Goal: Navigation & Orientation: Find specific page/section

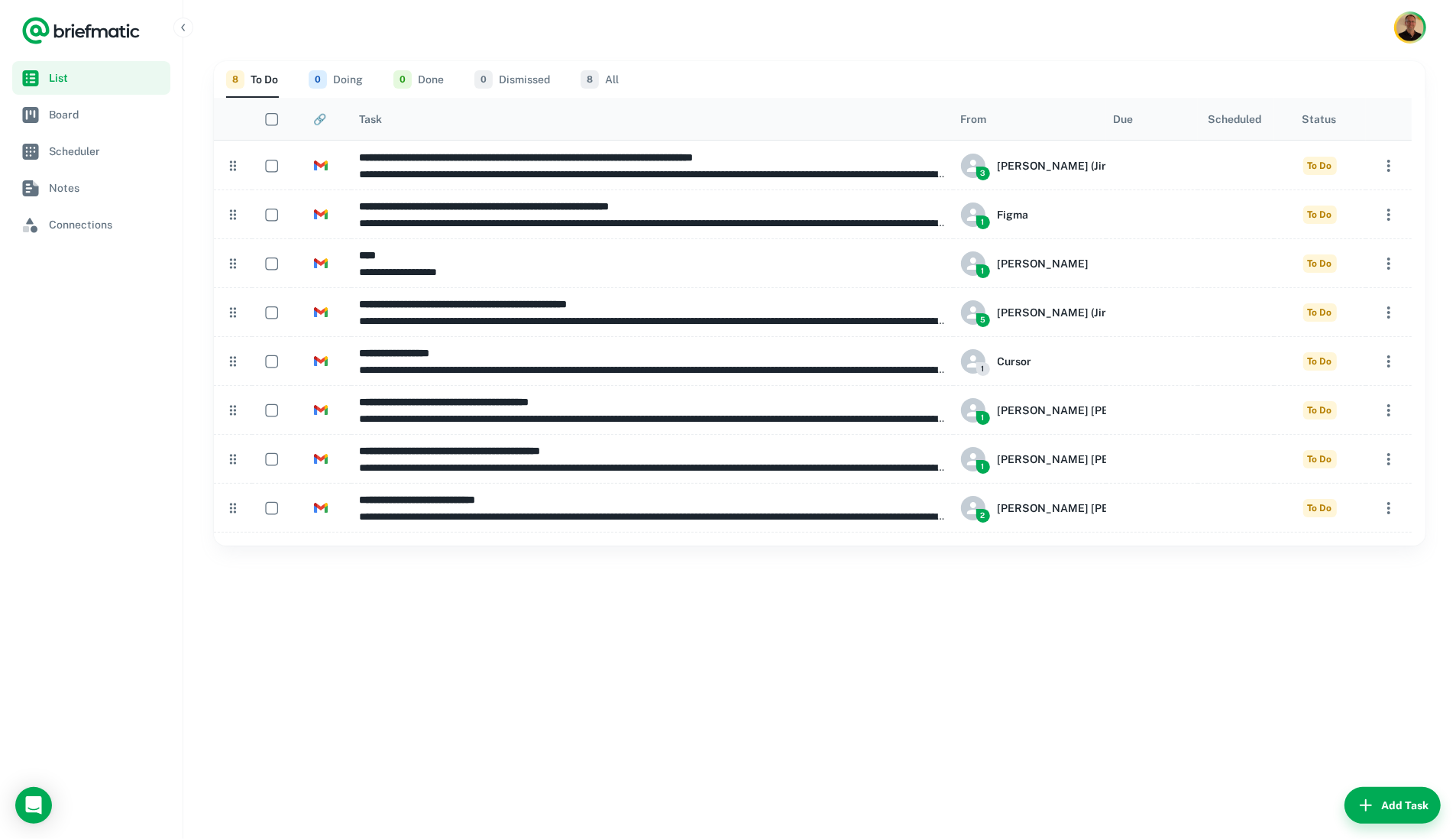
click at [1396, 28] on img "Account button" at bounding box center [1410, 27] width 28 height 28
click at [63, 150] on div at bounding box center [728, 420] width 1456 height 839
click at [77, 153] on span "Scheduler" at bounding box center [107, 152] width 115 height 17
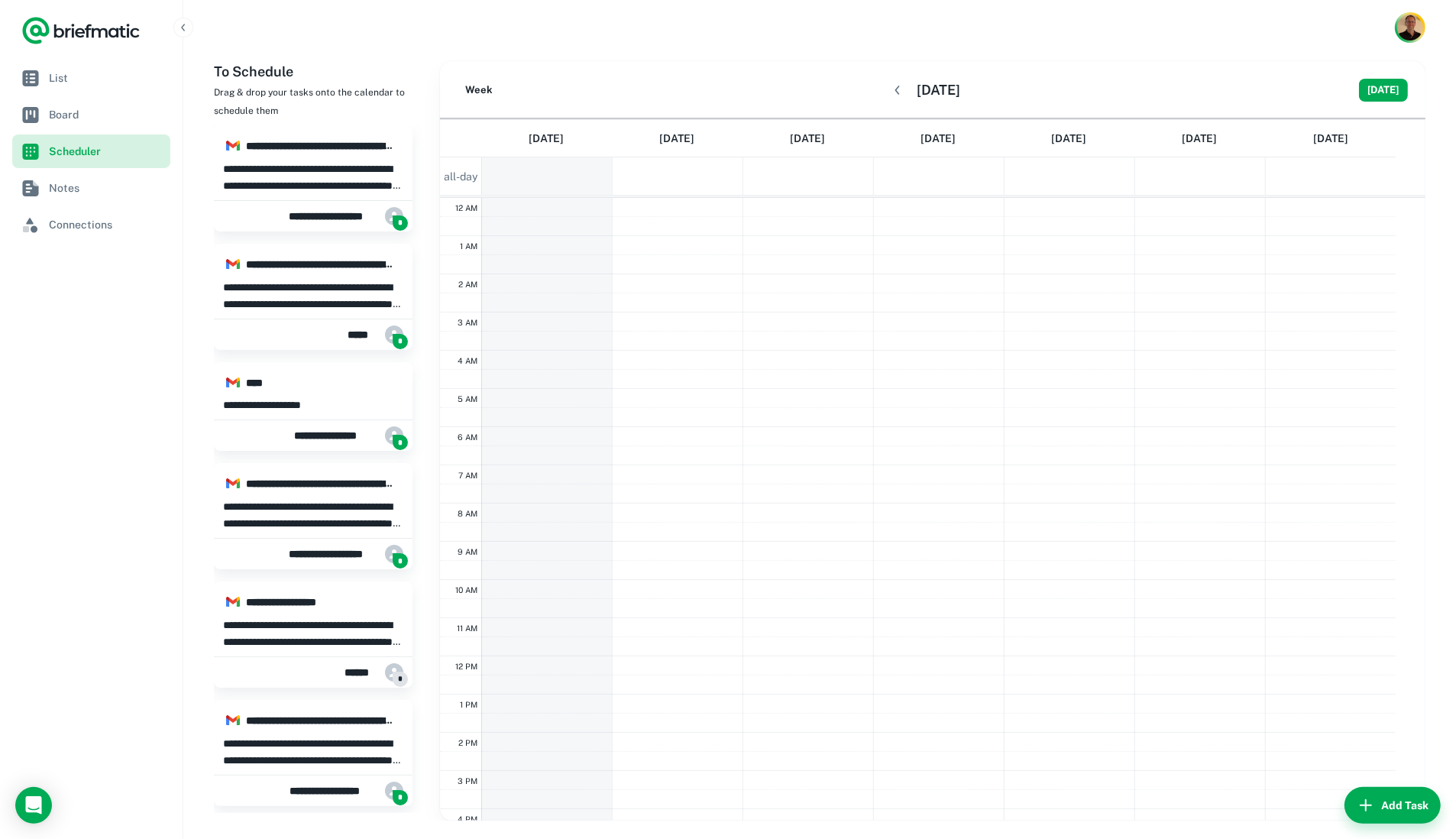
scroll to position [231, 0]
click at [81, 230] on span "Connections" at bounding box center [107, 225] width 115 height 17
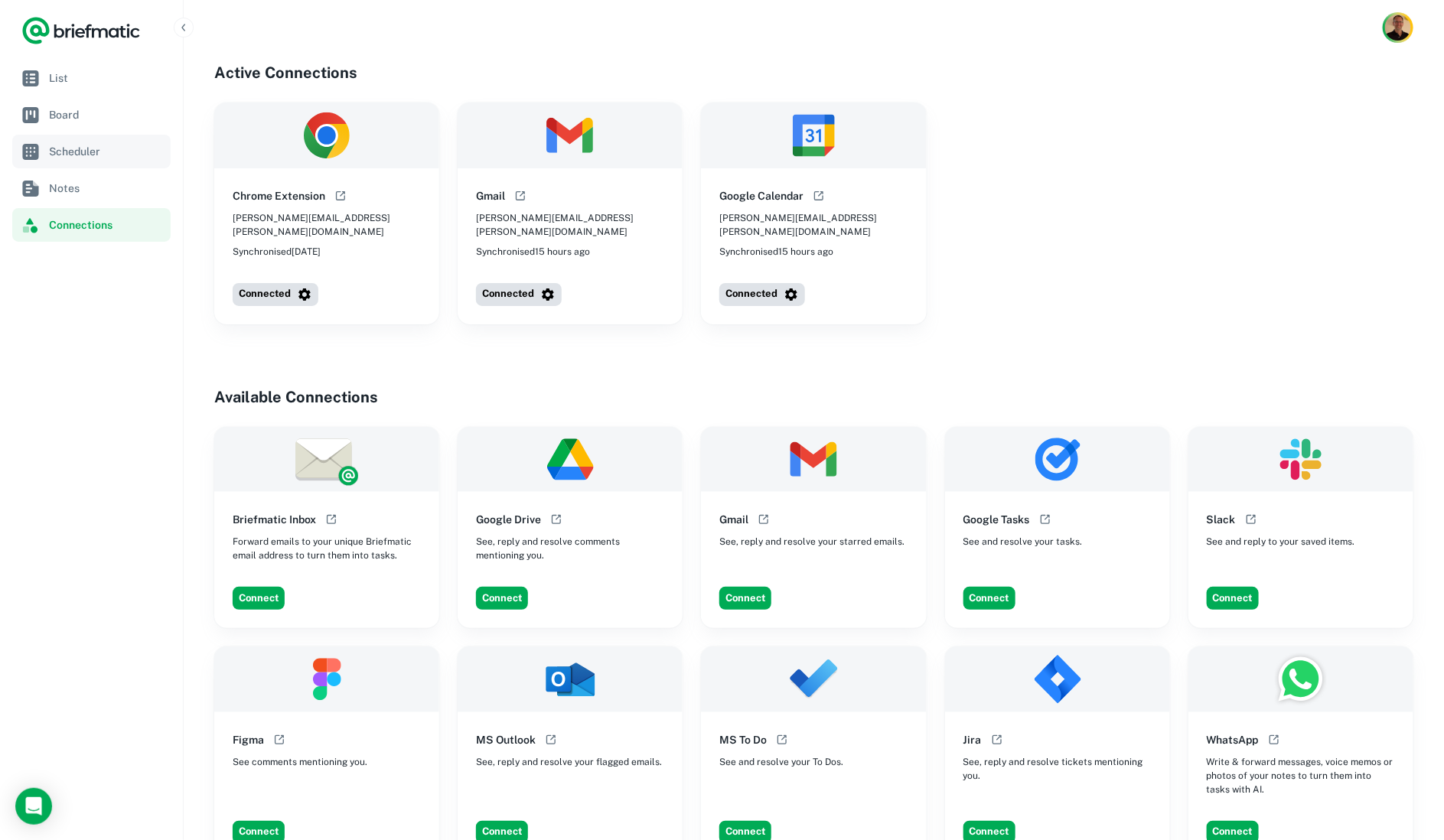
drag, startPoint x: 88, startPoint y: 149, endPoint x: 104, endPoint y: 151, distance: 16.1
click at [88, 149] on span "Scheduler" at bounding box center [107, 152] width 115 height 17
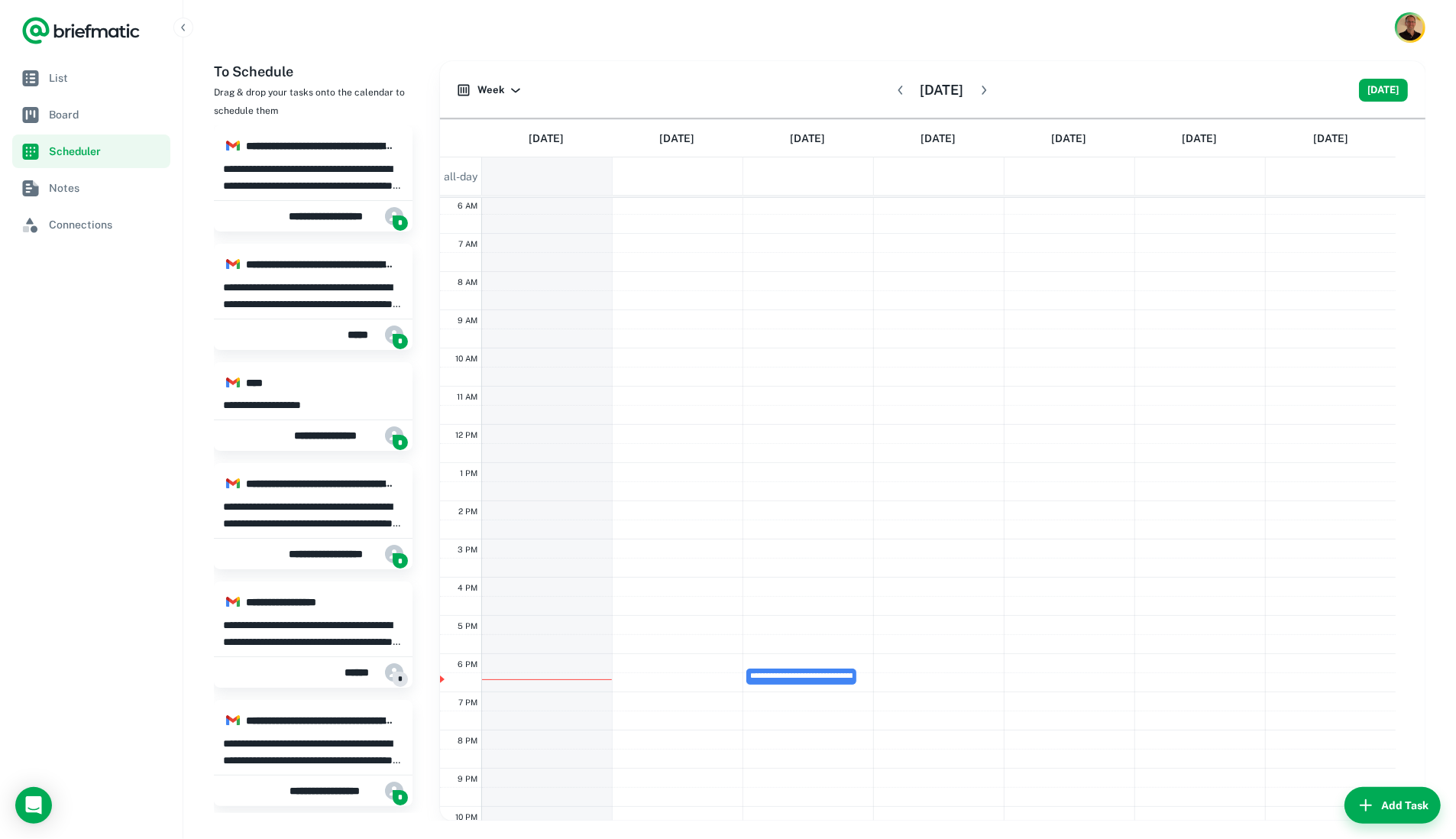
click at [894, 92] on icon "button" at bounding box center [901, 90] width 15 height 15
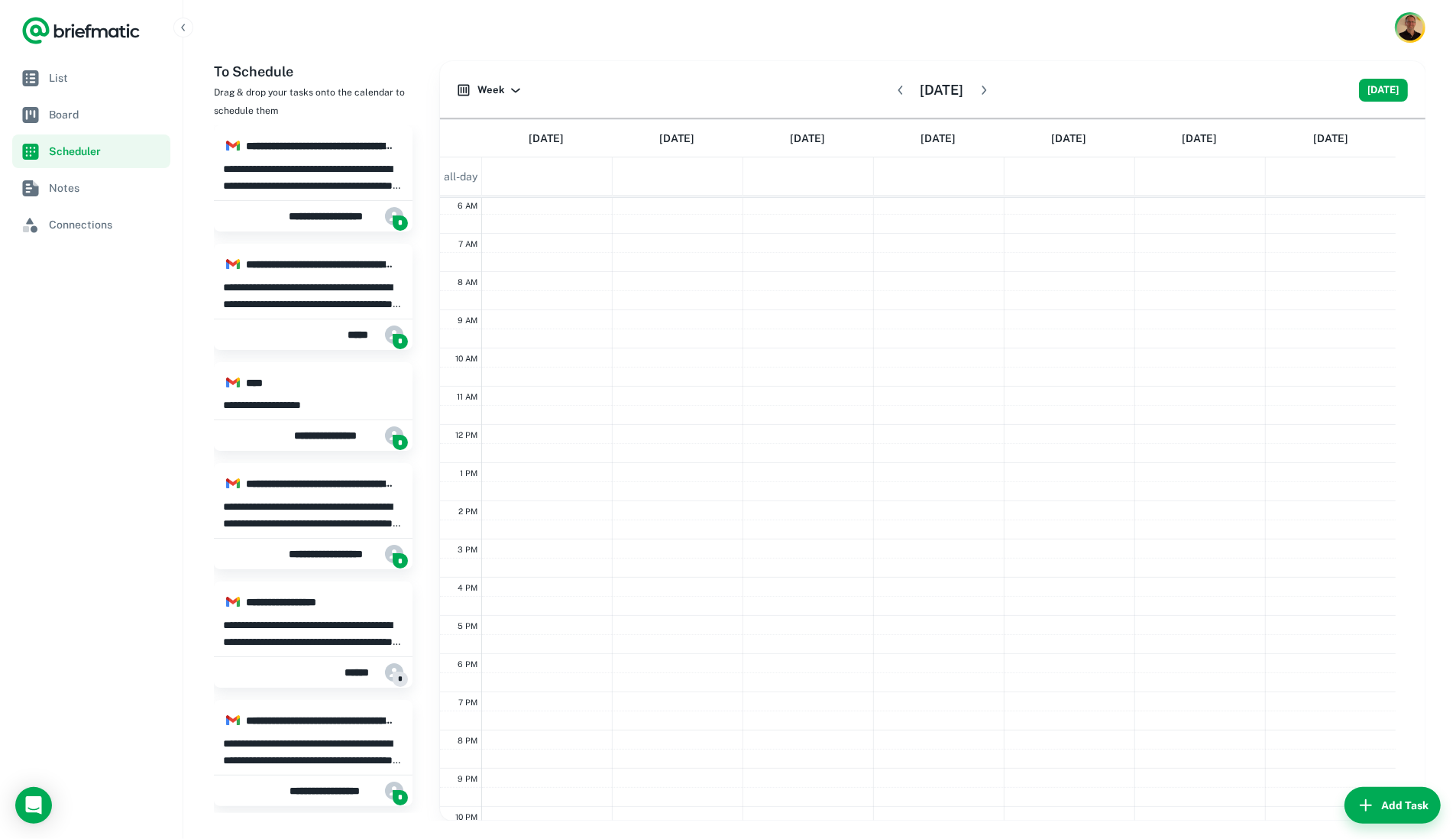
scroll to position [234, 0]
click at [894, 88] on icon "button" at bounding box center [901, 90] width 15 height 15
click at [991, 90] on icon "button" at bounding box center [984, 90] width 15 height 15
click at [991, 89] on icon "button" at bounding box center [984, 90] width 15 height 15
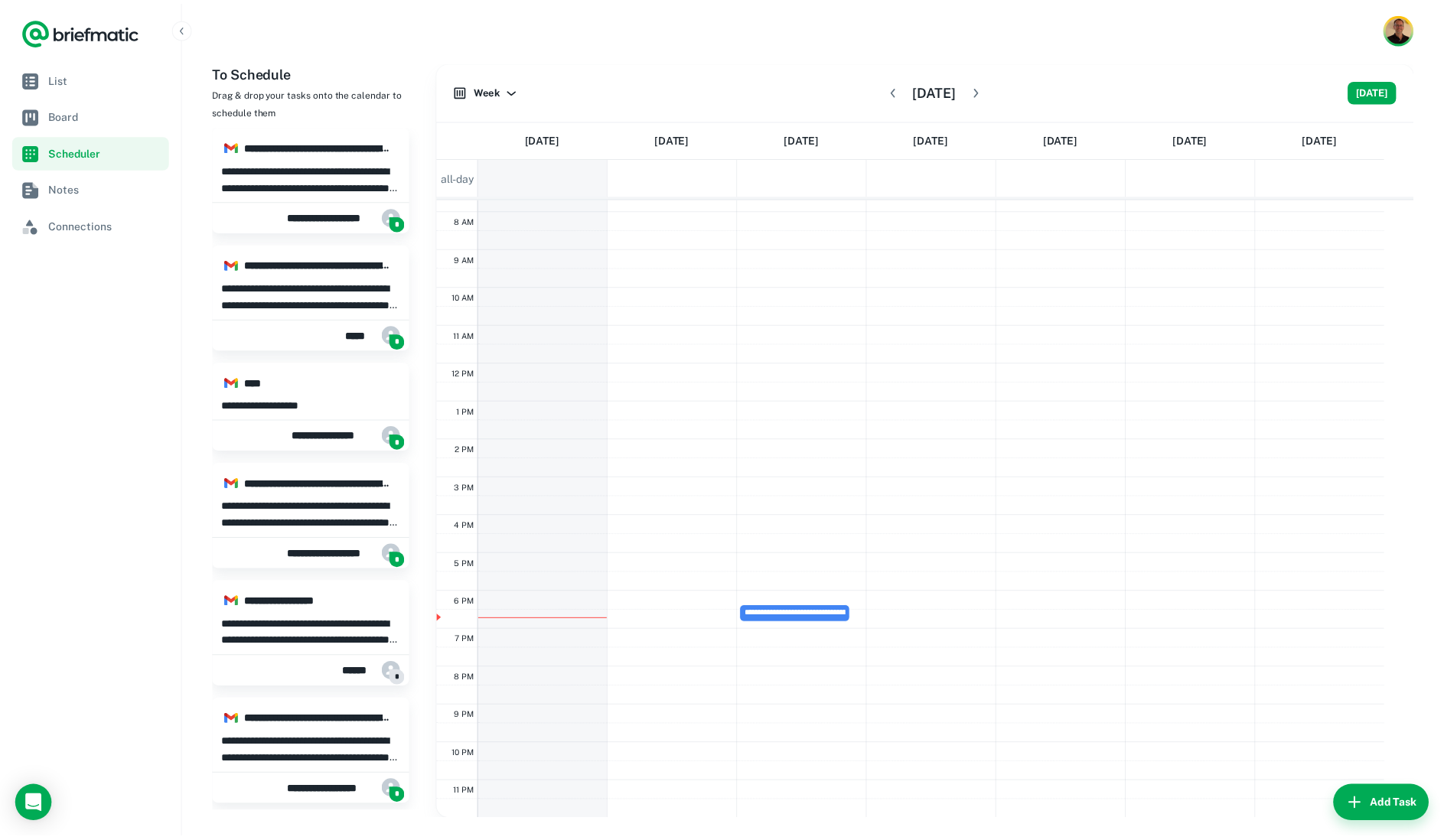
scroll to position [311, 0]
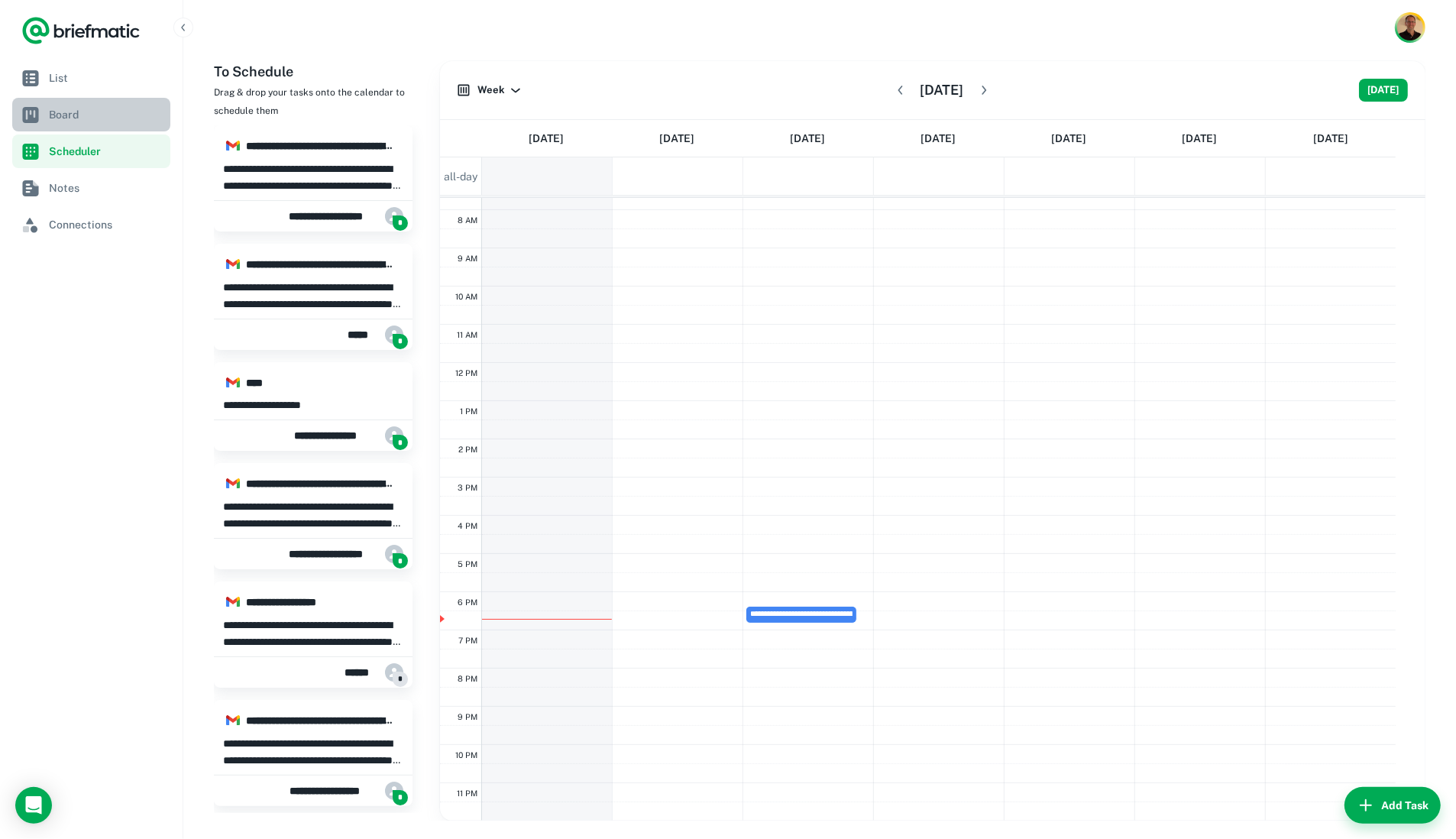
click at [74, 110] on span "Board" at bounding box center [107, 115] width 115 height 17
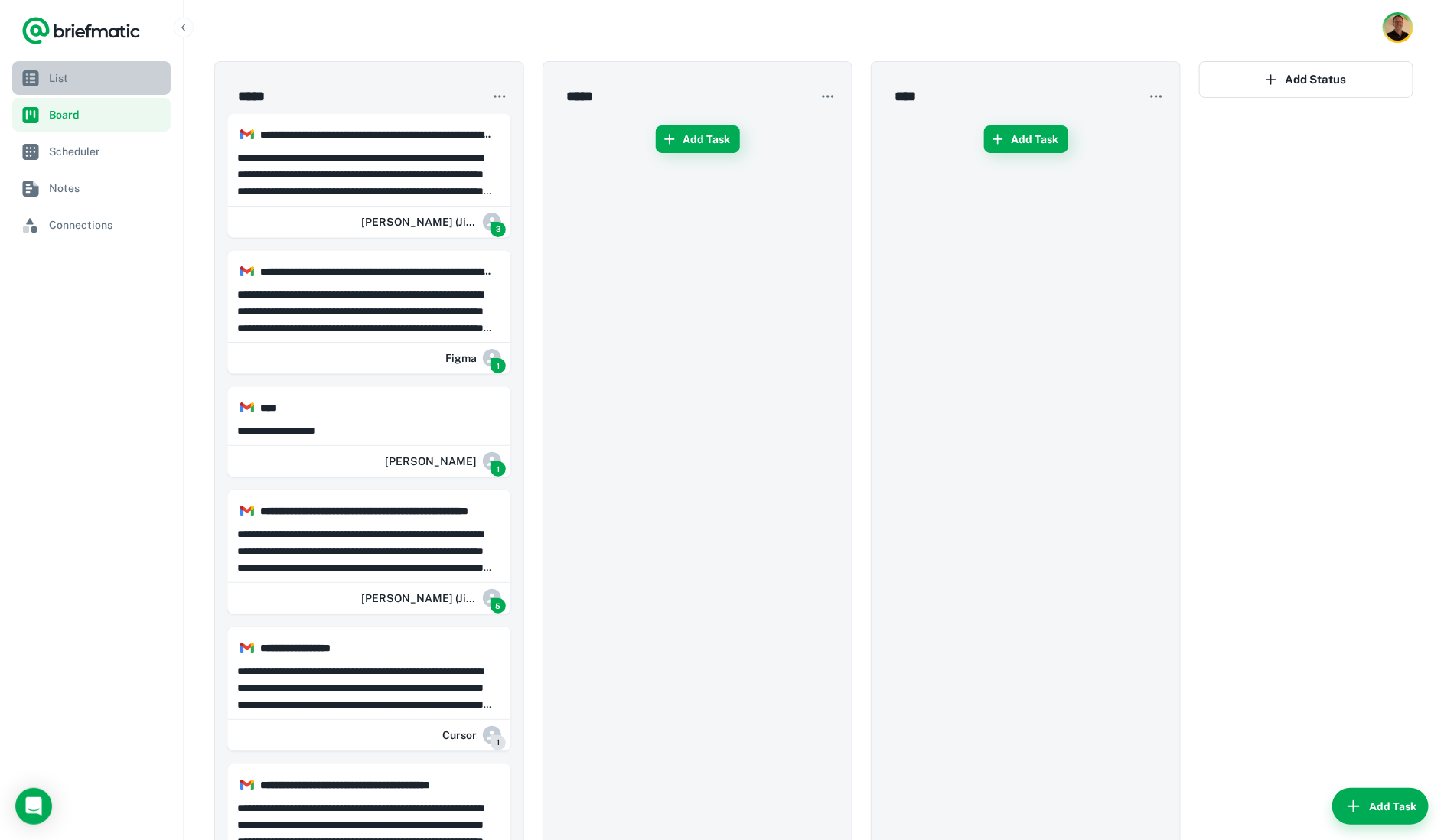
click at [57, 81] on span "List" at bounding box center [107, 78] width 115 height 17
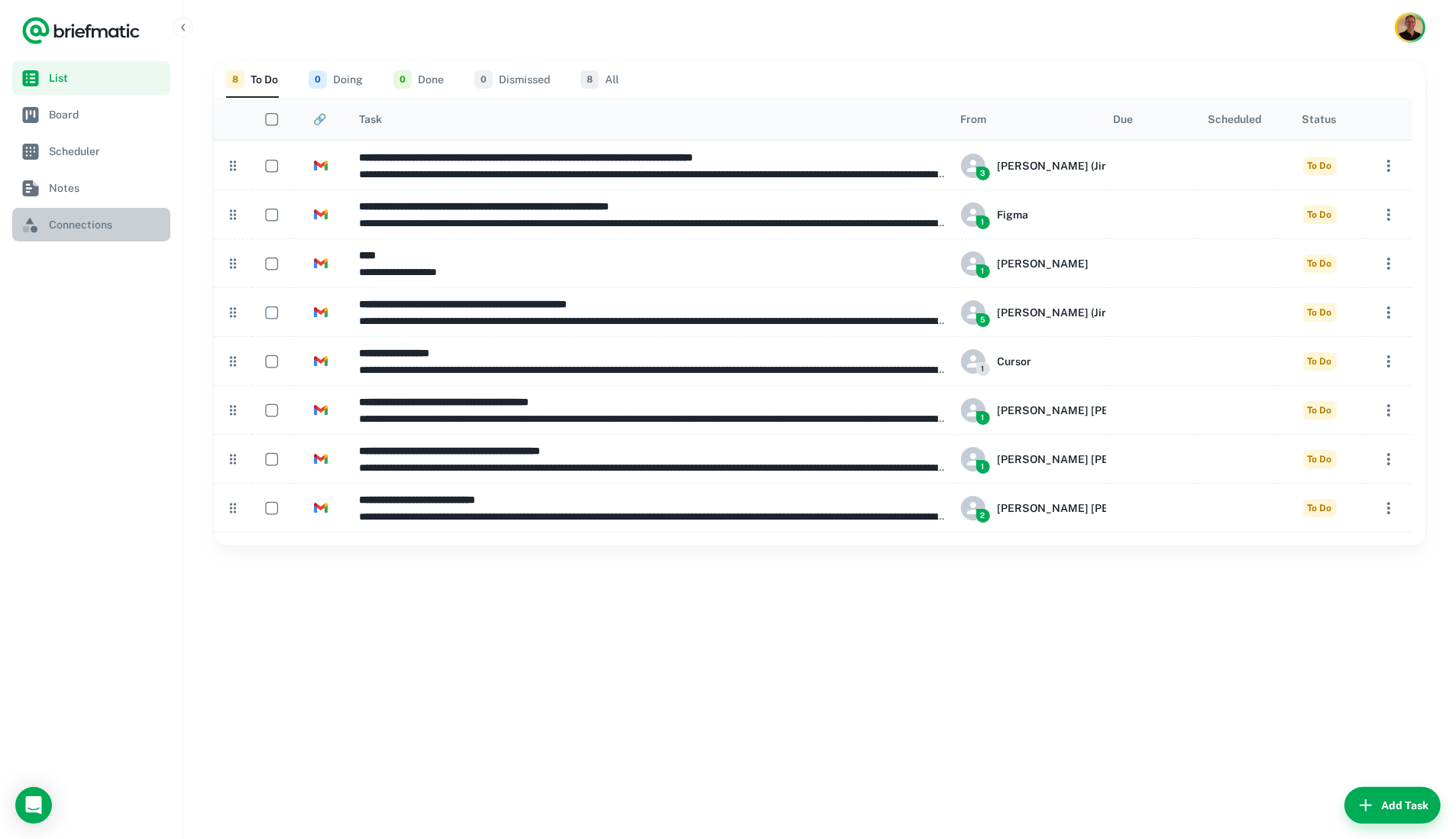
click at [65, 223] on span "Connections" at bounding box center [107, 225] width 115 height 17
